Goal: Information Seeking & Learning: Learn about a topic

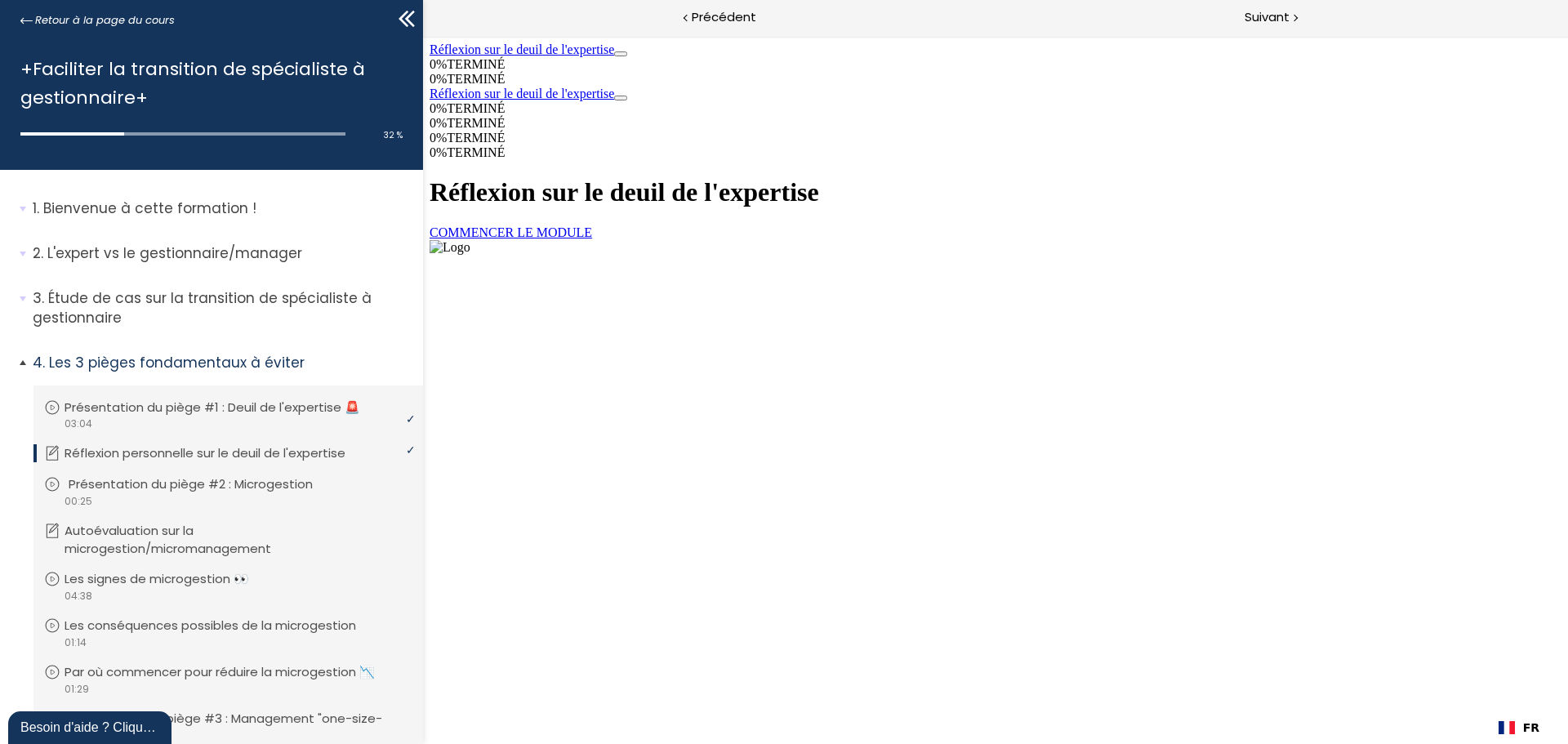
click at [214, 487] on p "Présentation du piège #2 : Microgestion" at bounding box center [203, 484] width 269 height 18
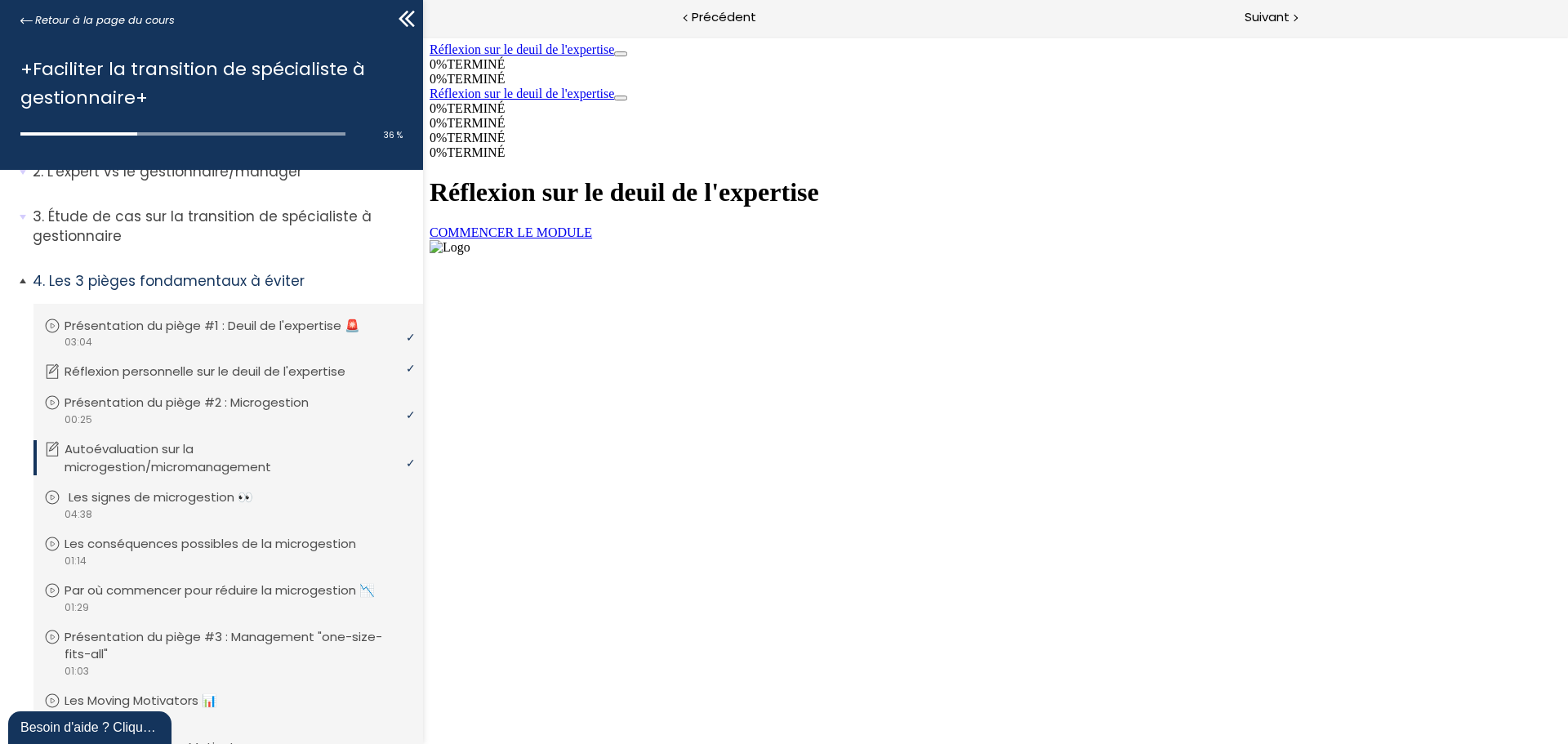
click at [150, 497] on p "Les signes de microgestion 👀" at bounding box center [173, 497] width 209 height 18
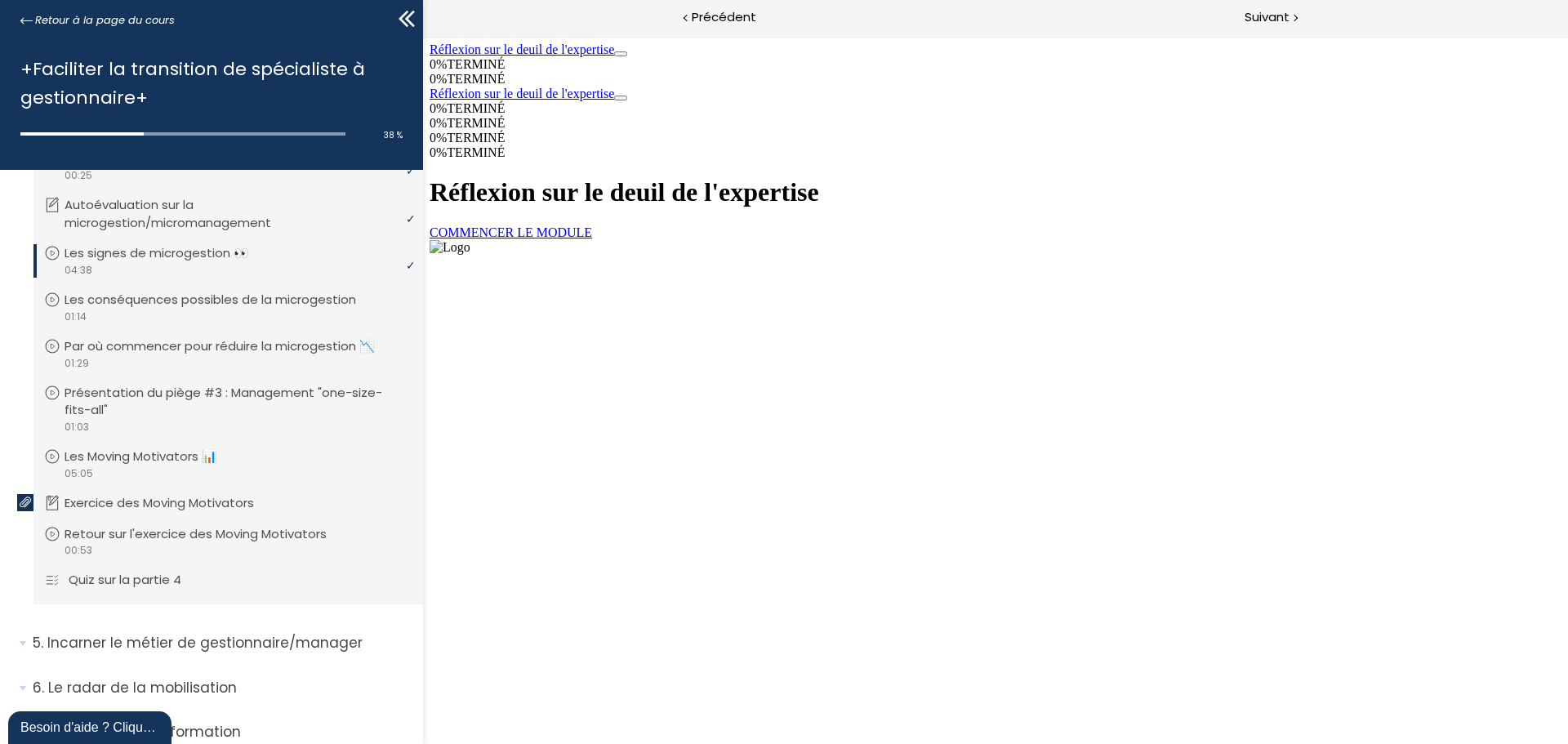
scroll to position [81, 0]
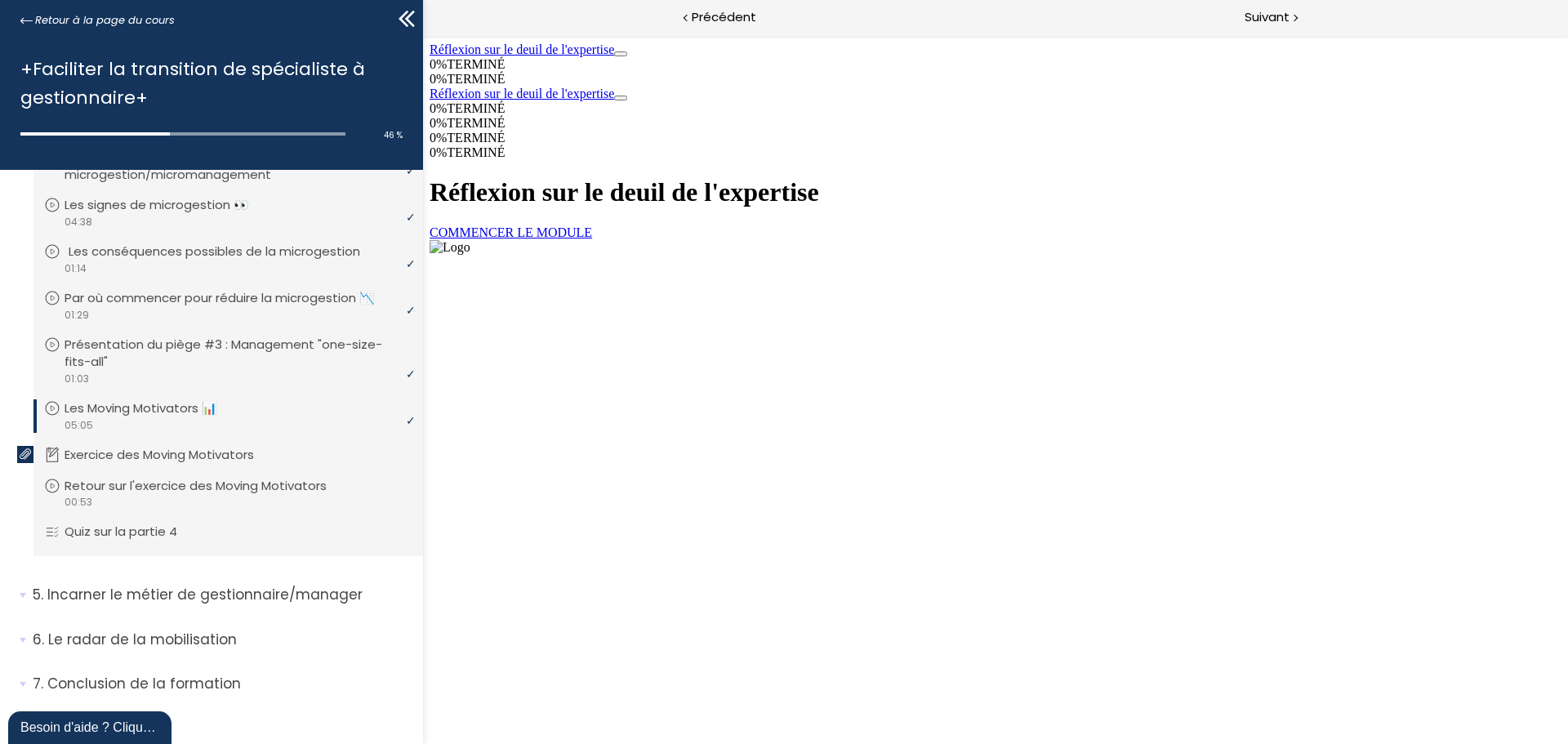
scroll to position [407, 0]
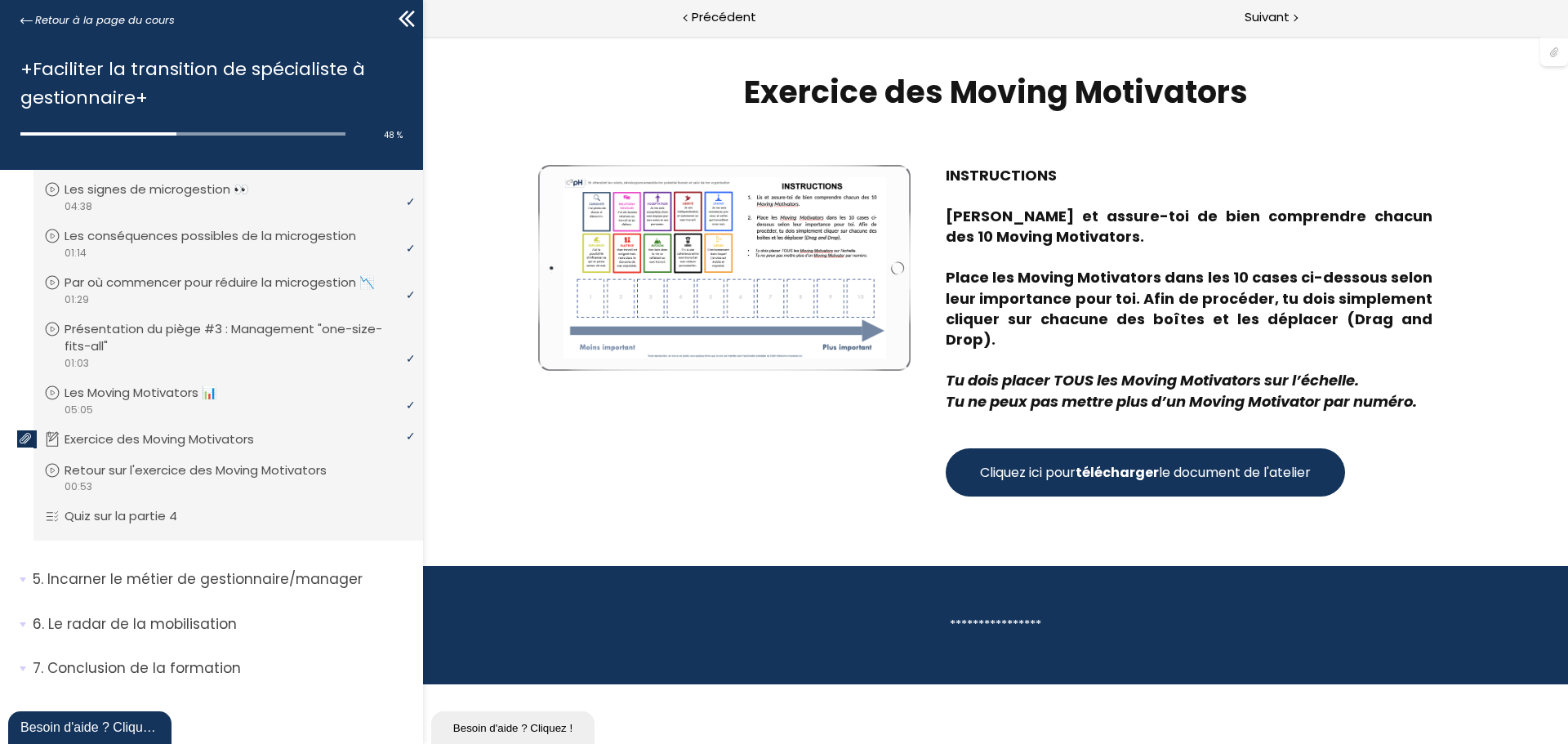
drag, startPoint x: 1463, startPoint y: 354, endPoint x: 1259, endPoint y: 406, distance: 210.5
click at [1463, 354] on div "Write your awesome label here. INSTRUCTIONS Lis et assure-toi de bien comprendr…" at bounding box center [995, 331] width 955 height 332
click at [1184, 462] on span "Cliquez ici pour télécharger le document de l'atelier" at bounding box center [1145, 473] width 331 height 21
click at [188, 476] on p "Retour sur l'exercice des Moving Motivators" at bounding box center [212, 470] width 287 height 18
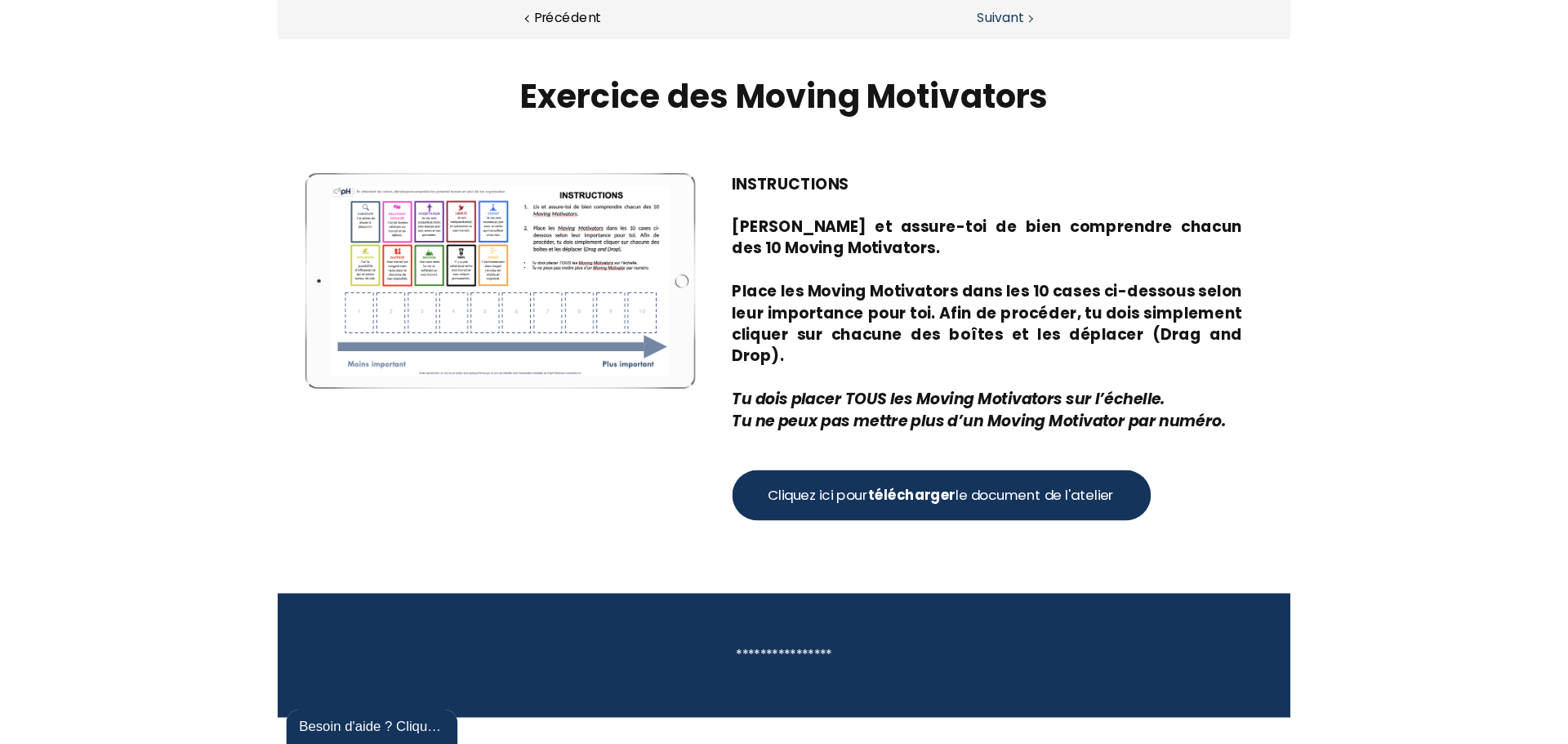
scroll to position [401, 0]
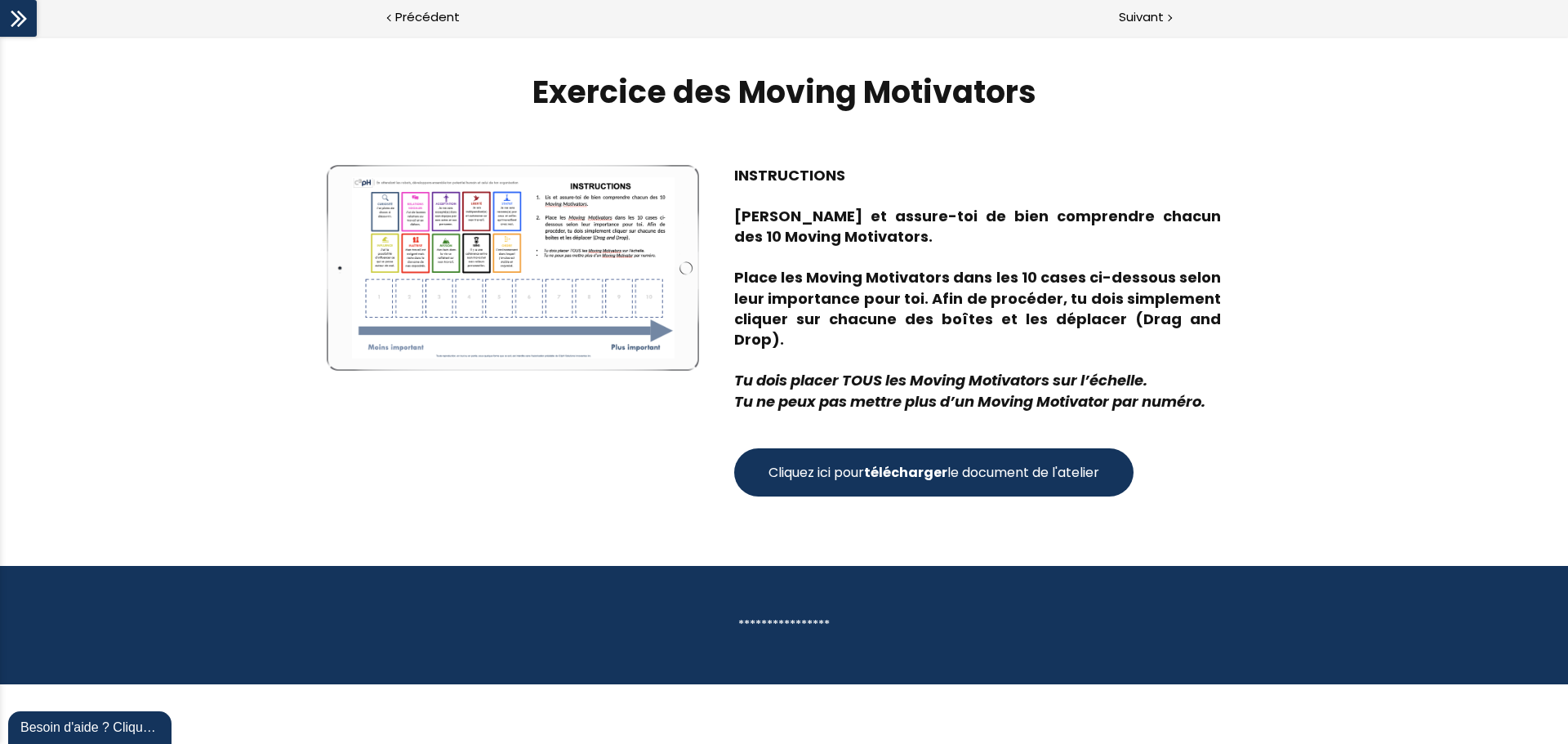
click at [20, 20] on icon at bounding box center [15, 18] width 9 height 16
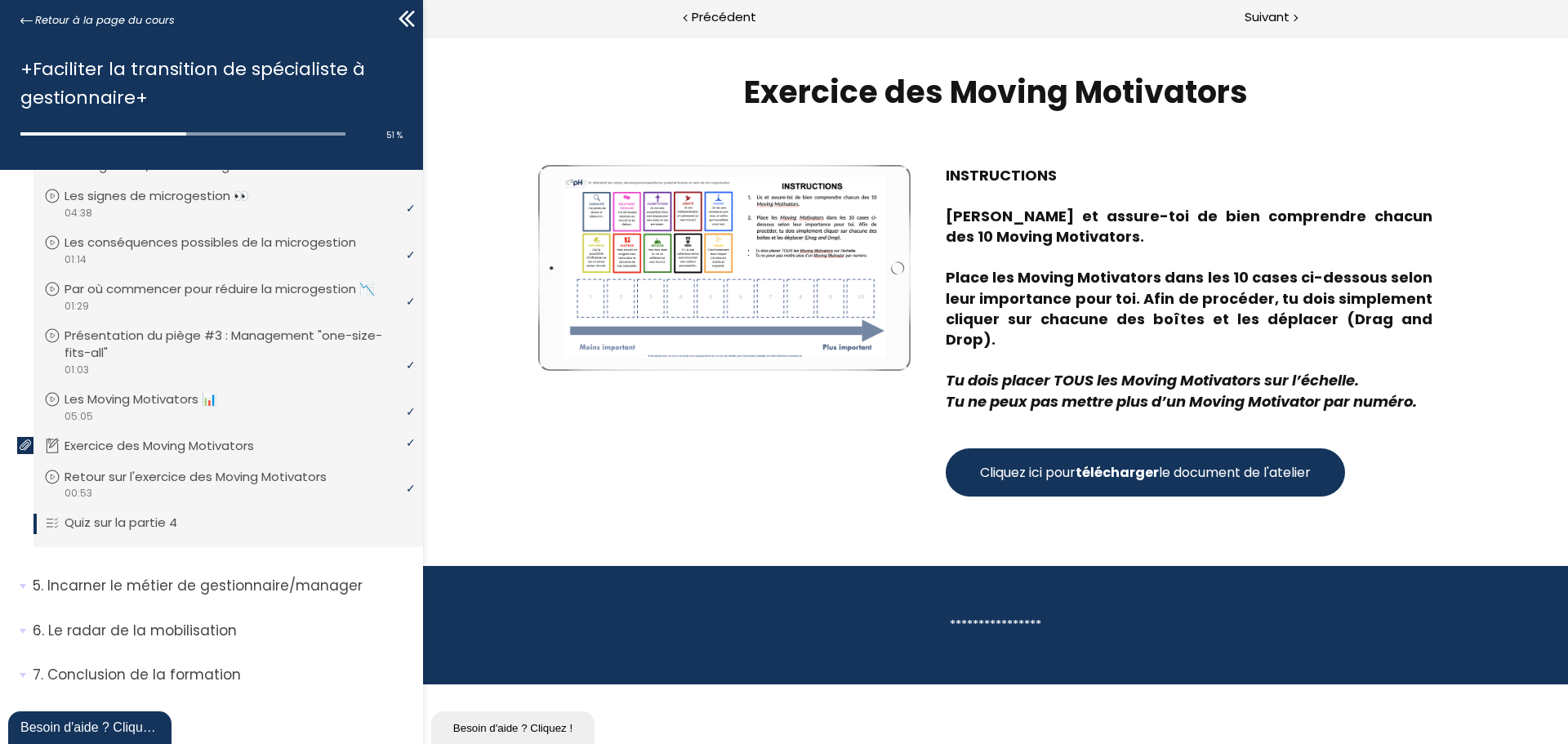
click at [143, 524] on p "Quiz sur la partie 4" at bounding box center [133, 522] width 137 height 18
click at [212, 584] on p "Incarner le métier de gestionnaire/manager" at bounding box center [221, 586] width 378 height 21
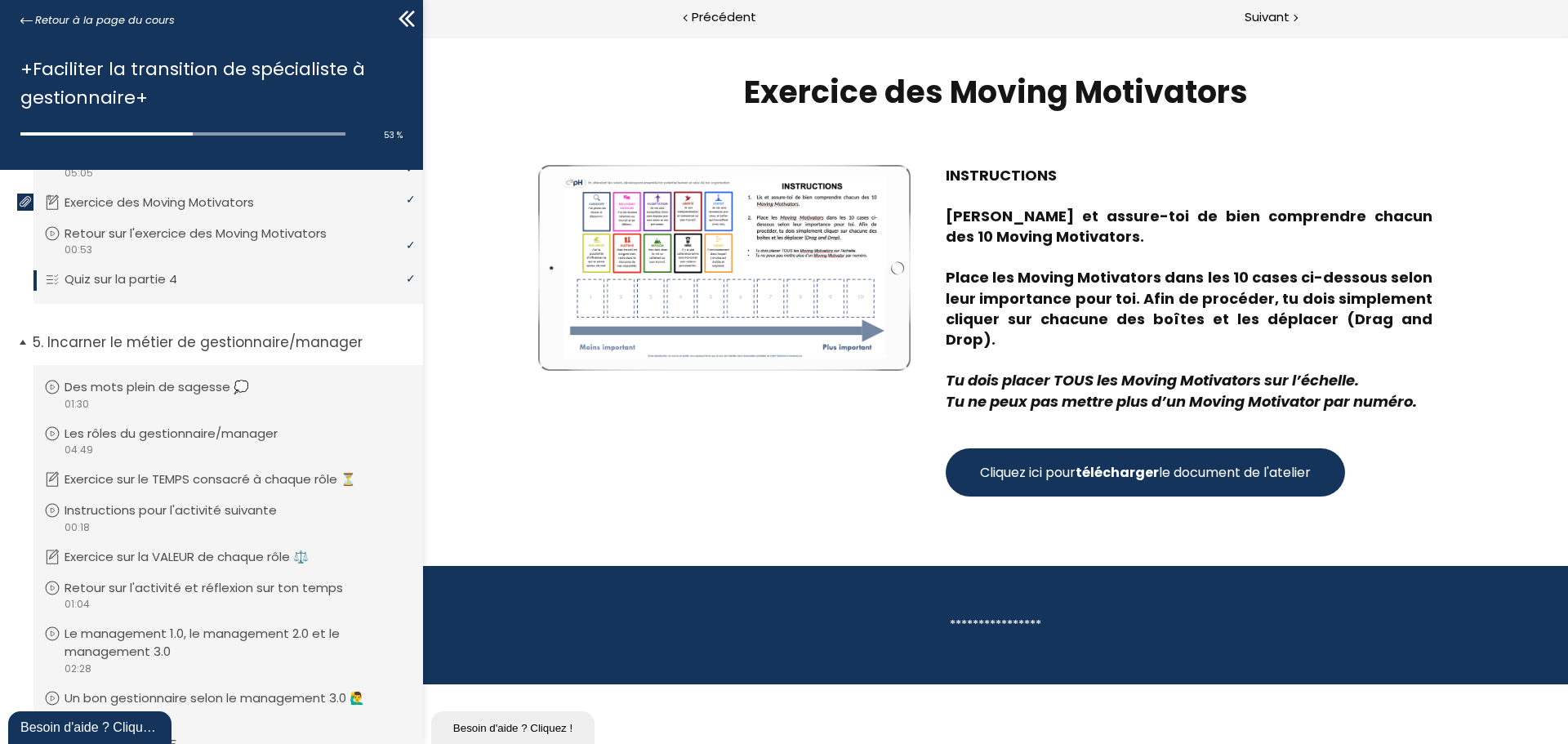
scroll to position [646, 0]
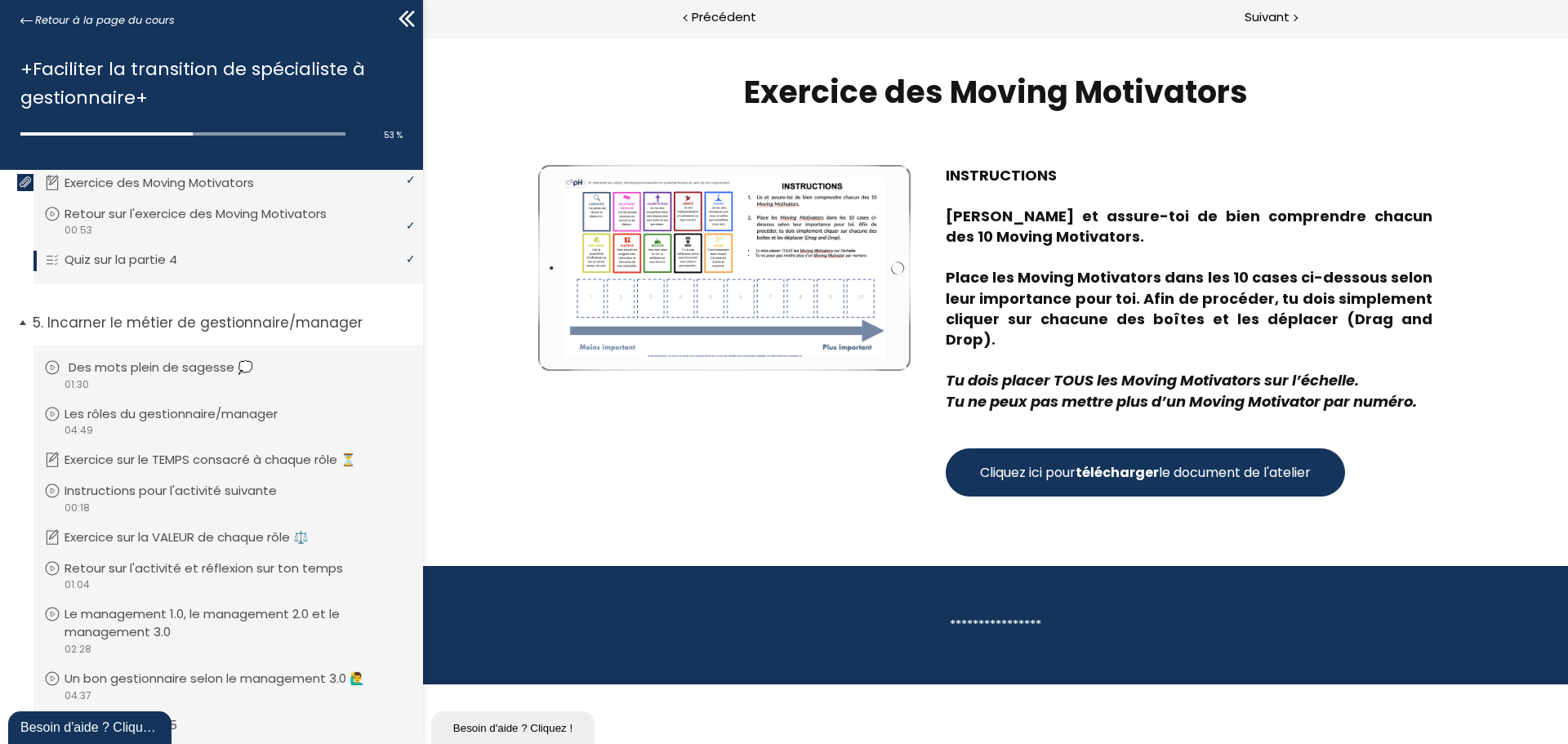
click at [164, 376] on p "Des mots plein de sagesse 💭" at bounding box center [173, 367] width 209 height 18
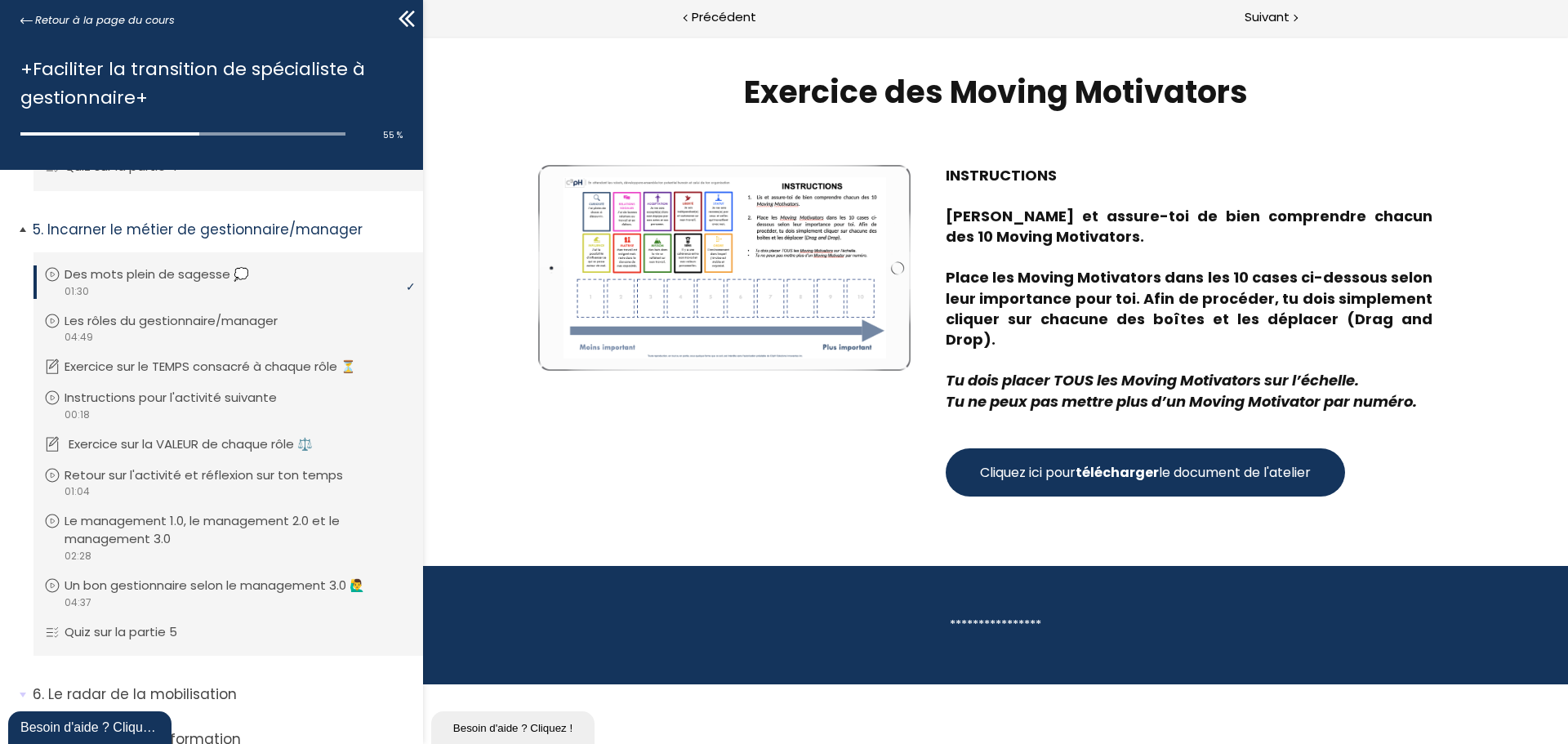
scroll to position [821, 0]
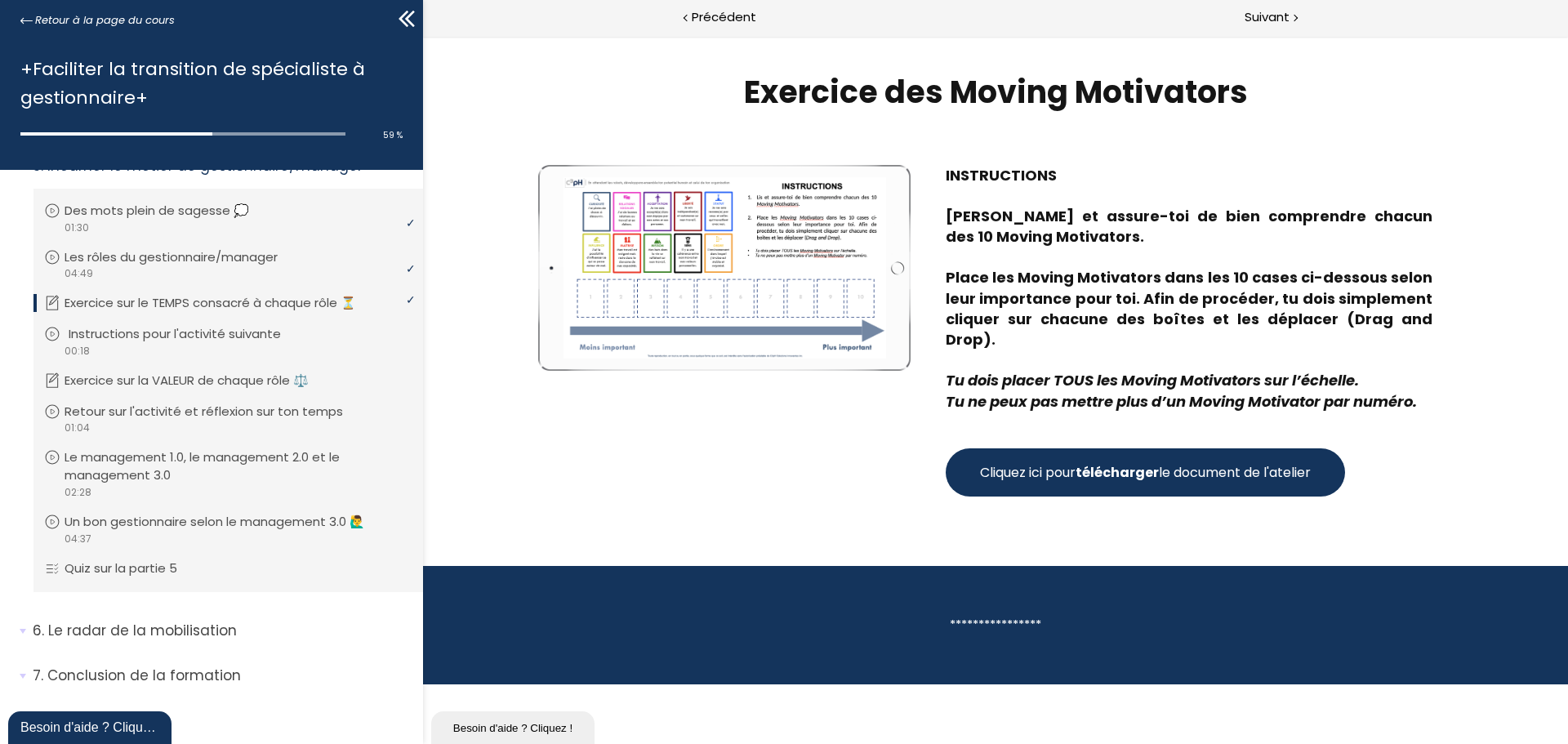
click at [274, 342] on p "Instructions pour l'activité suivante" at bounding box center [187, 333] width 237 height 18
click at [324, 415] on p "Retour sur l'activité et réflexion sur ton temps" at bounding box center [220, 411] width 303 height 18
click at [314, 461] on p "Le management 1.0, le management 2.0 et le management 3.0" at bounding box center [240, 467] width 344 height 36
click at [190, 627] on p "Le radar de la mobilisation" at bounding box center [221, 631] width 378 height 21
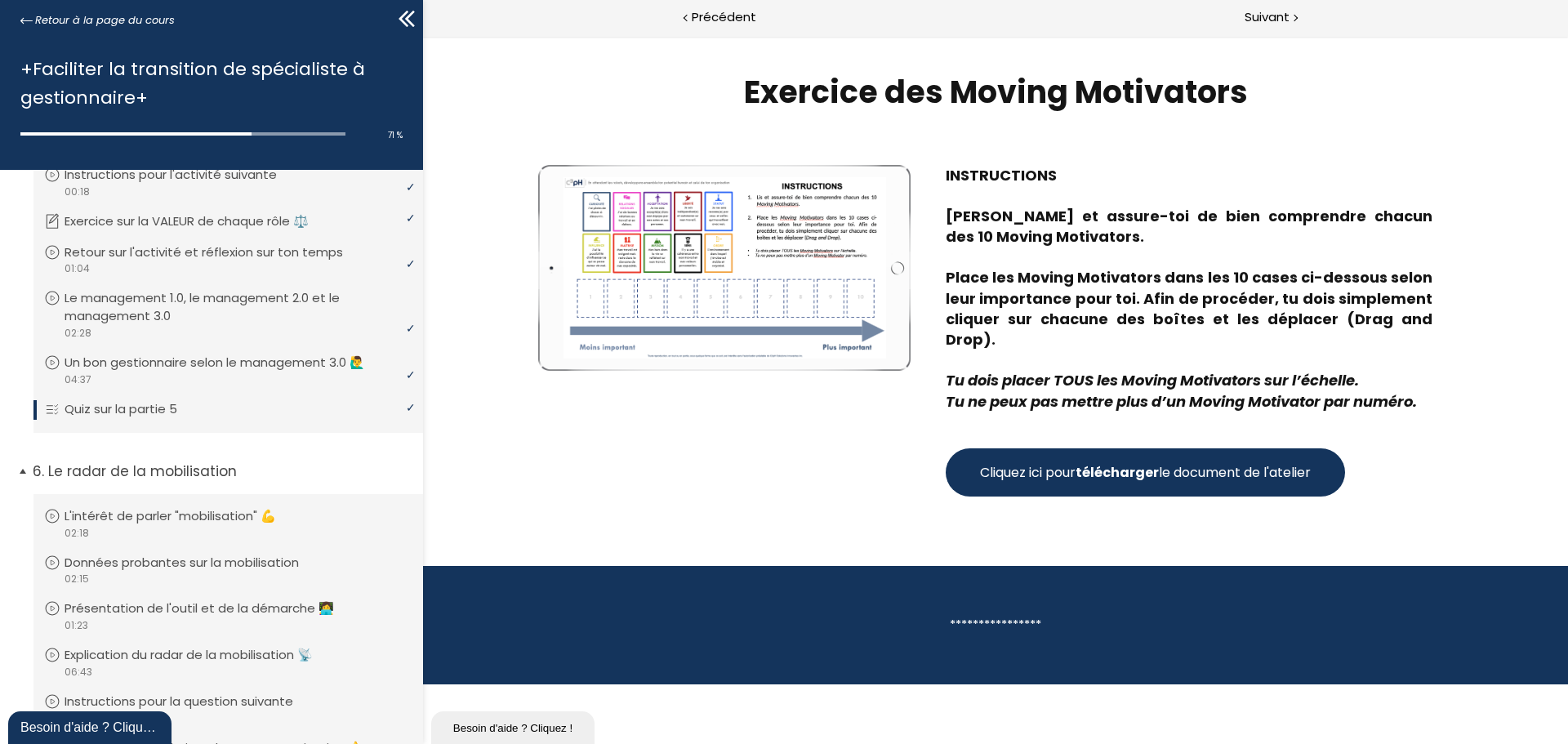
scroll to position [1145, 0]
